Goal: Information Seeking & Learning: Learn about a topic

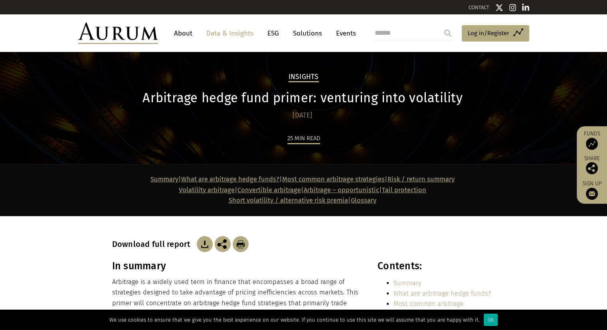
click at [318, 188] on link "Arbitrage – opportunistic" at bounding box center [341, 190] width 75 height 8
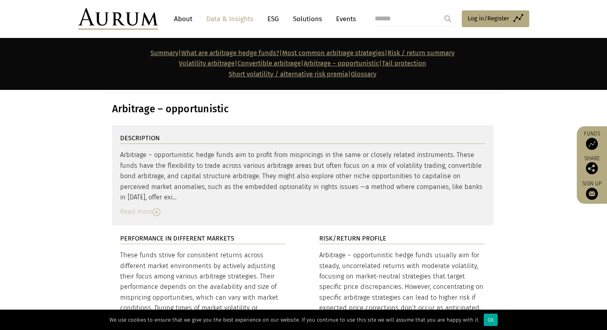
scroll to position [3386, 0]
click at [157, 207] on img at bounding box center [157, 211] width 8 height 8
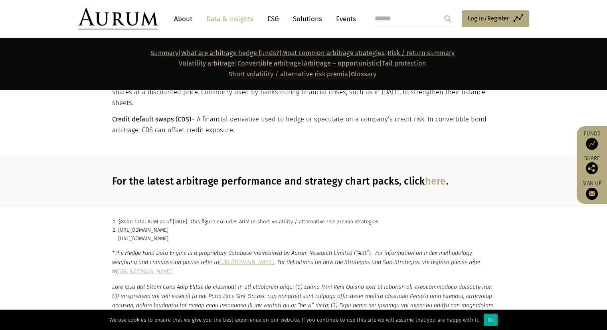
scroll to position [4840, 0]
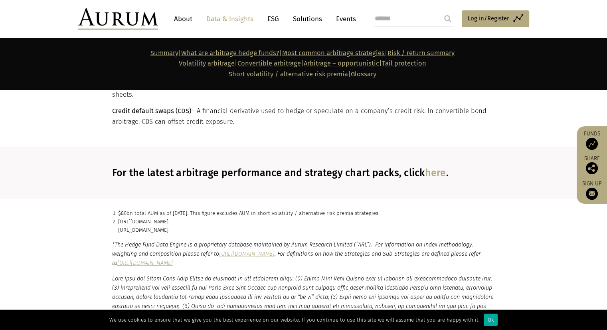
click at [428, 167] on link "here" at bounding box center [435, 173] width 21 height 12
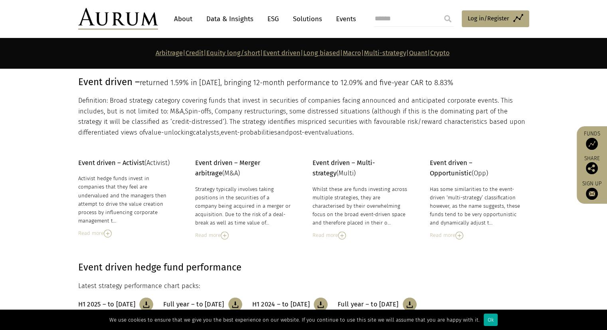
scroll to position [1757, 0]
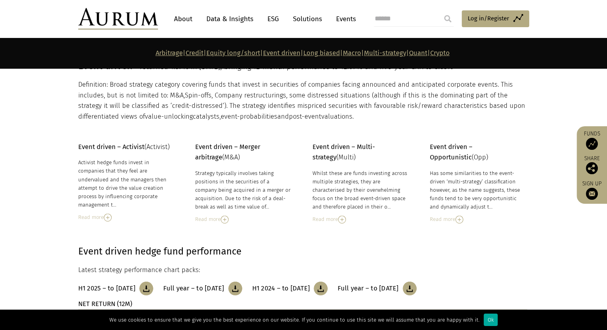
click at [453, 216] on div "Read more" at bounding box center [478, 219] width 97 height 9
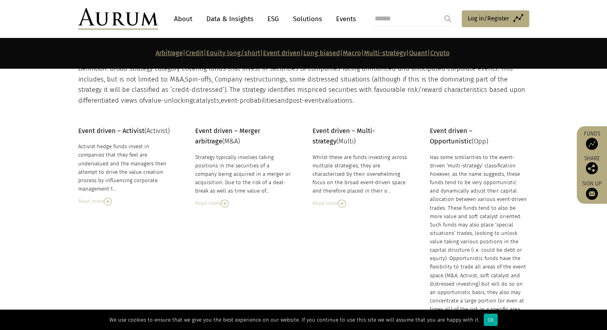
scroll to position [1805, 0]
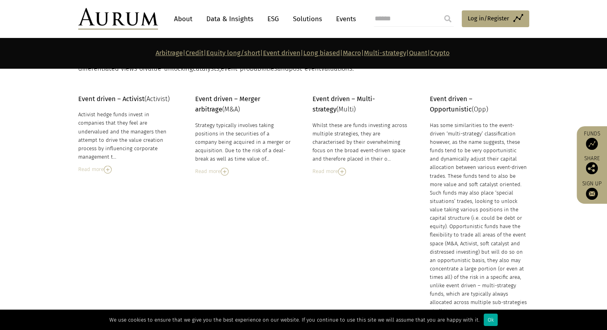
click at [329, 169] on div "Read more" at bounding box center [361, 171] width 97 height 9
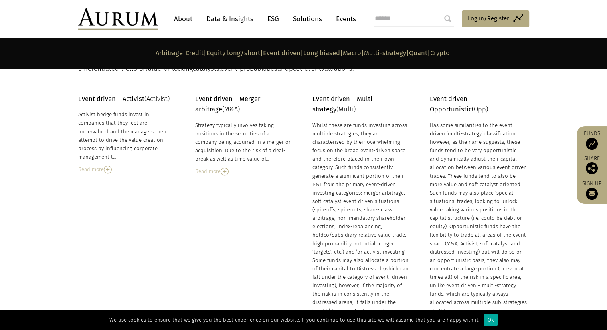
click at [204, 172] on div "Read more" at bounding box center [243, 171] width 97 height 9
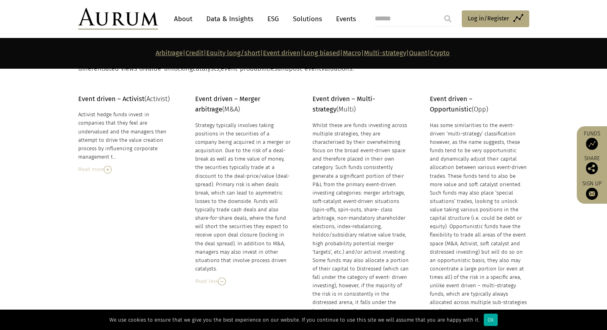
click at [103, 165] on div "Read more" at bounding box center [126, 169] width 97 height 9
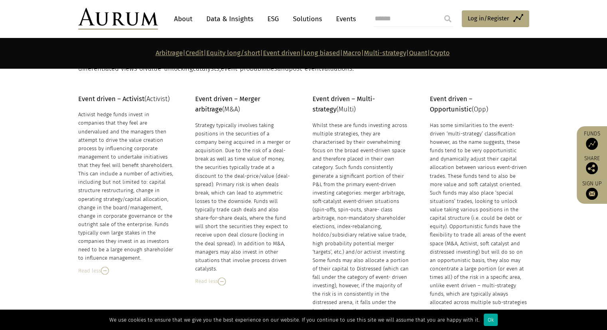
click at [235, 20] on link "Data & Insights" at bounding box center [229, 19] width 55 height 15
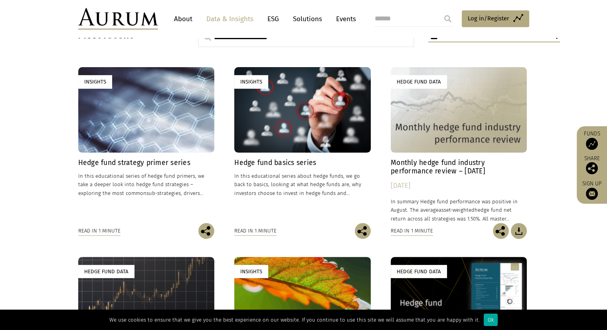
scroll to position [240, 0]
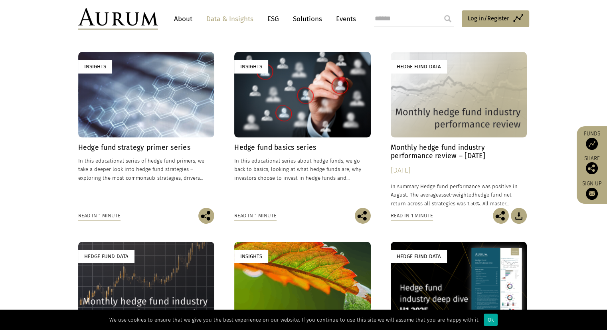
click at [124, 142] on link "Insights Hedge fund strategy primer series In this educational series of hedge …" at bounding box center [146, 129] width 137 height 155
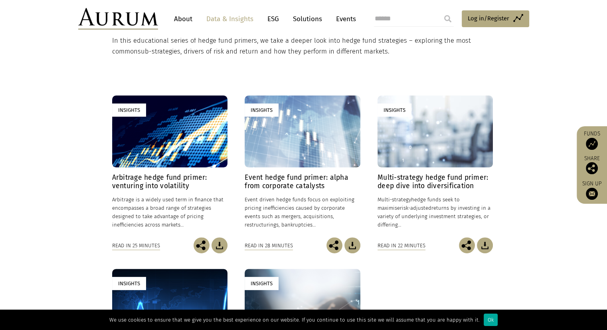
scroll to position [192, 0]
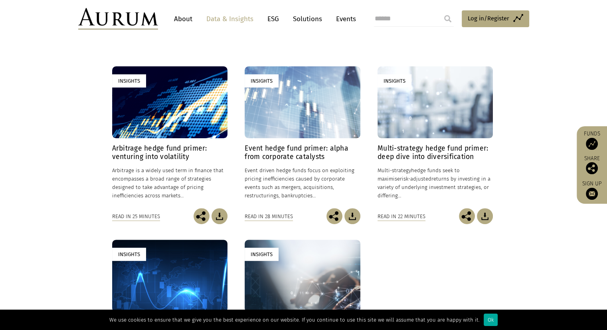
click at [281, 154] on h4 "Event hedge fund primer: alpha from corporate catalysts" at bounding box center [302, 152] width 115 height 17
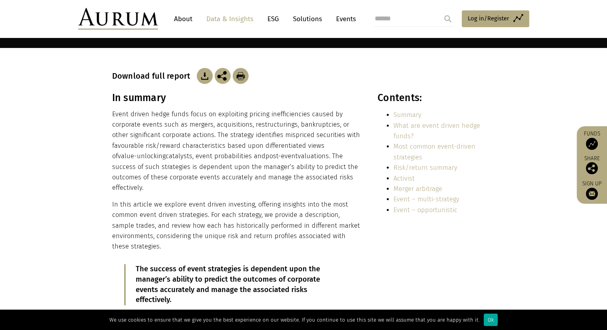
scroll to position [160, 0]
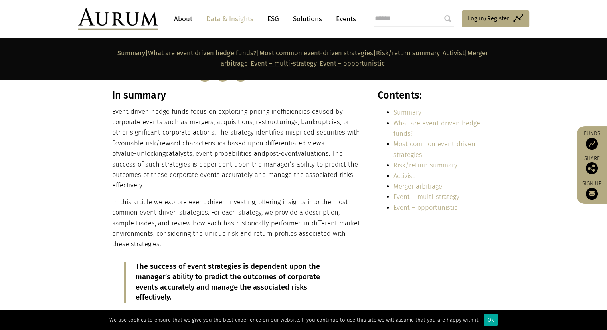
click at [287, 96] on h3 "In summary" at bounding box center [236, 95] width 248 height 12
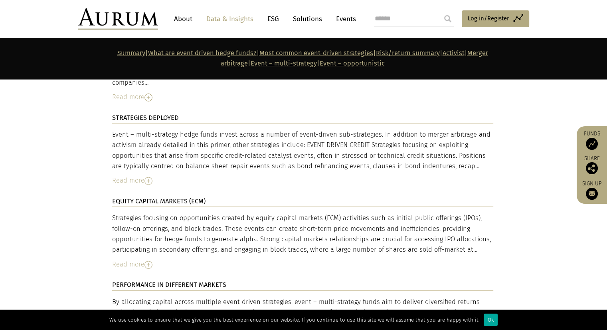
scroll to position [3114, 0]
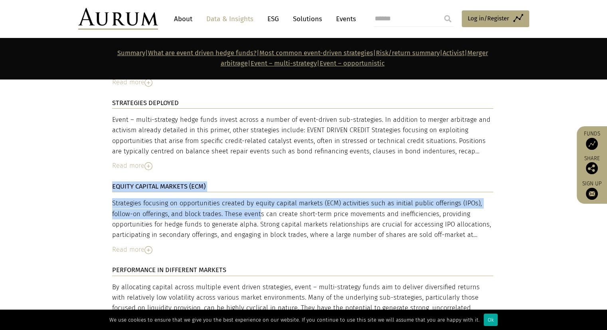
drag, startPoint x: 220, startPoint y: 138, endPoint x: 111, endPoint y: 111, distance: 113.0
copy div "EQUITY CAPITAL MARKETS (ECM) Strategies focusing on opportunities created by eq…"
